Goal: Task Accomplishment & Management: Use online tool/utility

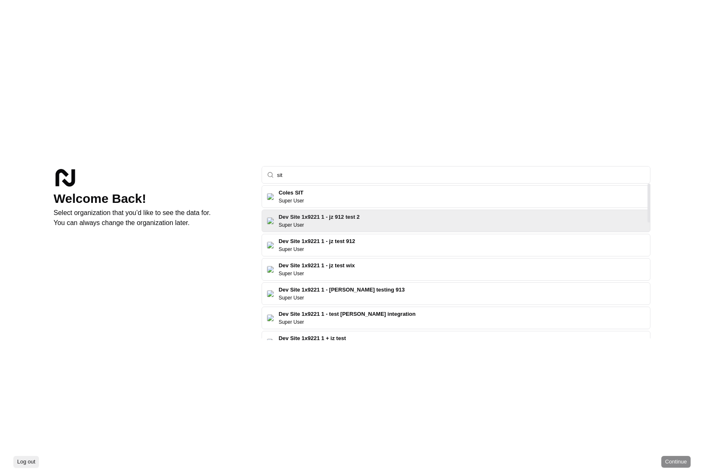
type input "sit"
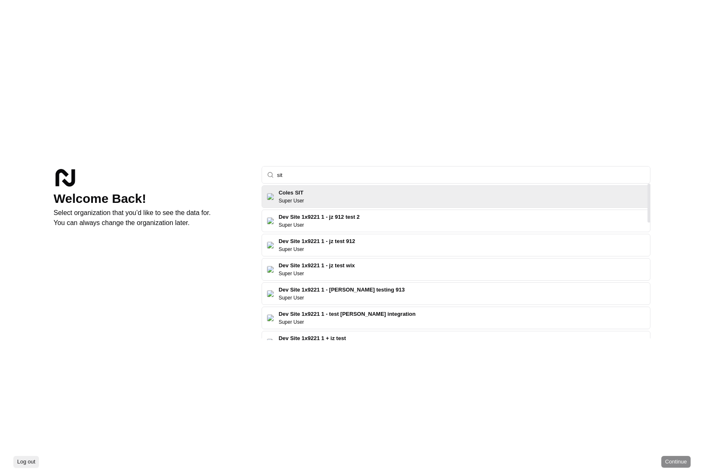
click at [349, 201] on div "Coles SIT Super User" at bounding box center [456, 196] width 389 height 23
click button "Continue" at bounding box center [676, 462] width 29 height 12
